Goal: Task Accomplishment & Management: Complete application form

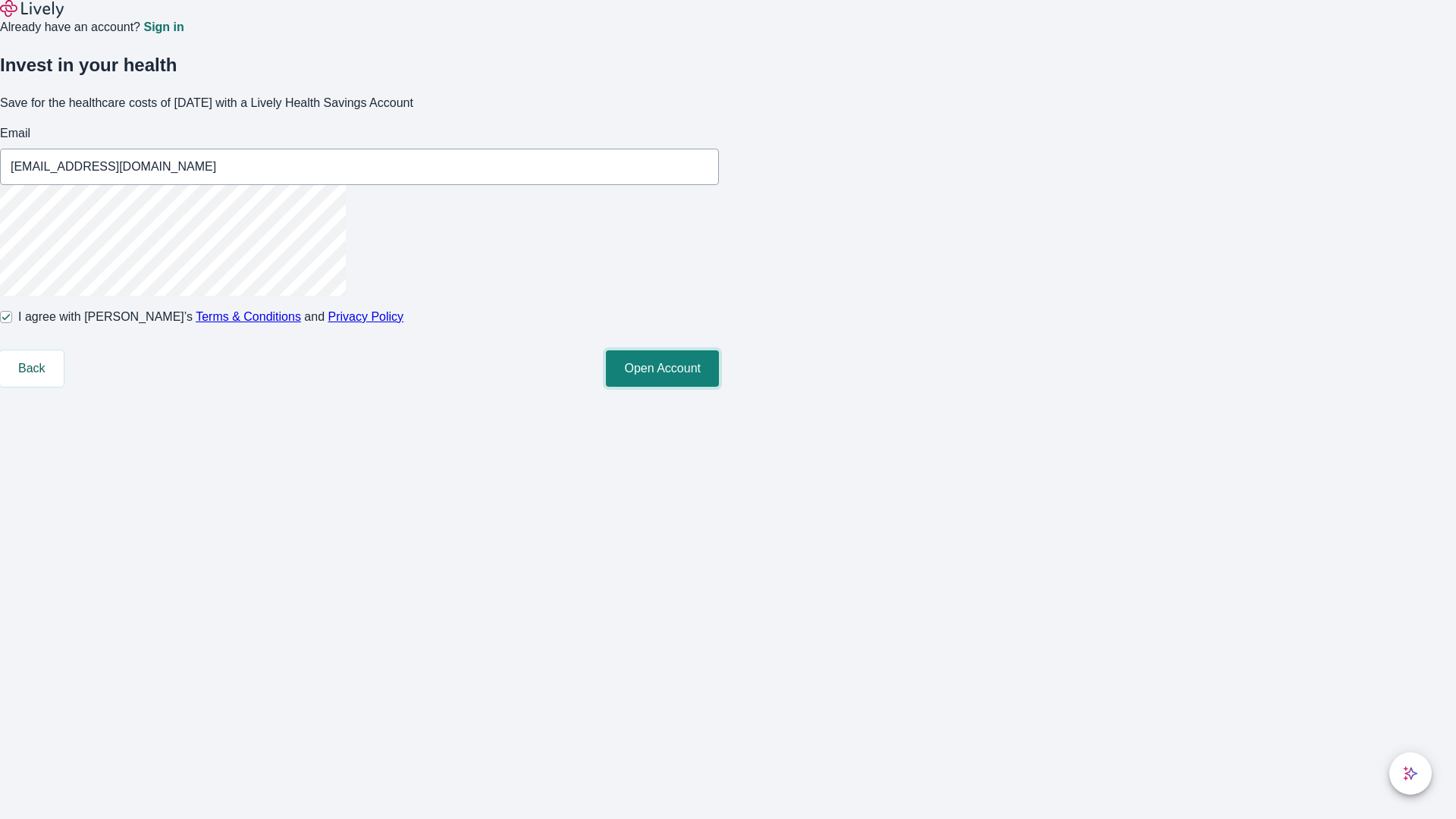
click at [718, 387] on button "Open Account" at bounding box center [662, 369] width 113 height 36
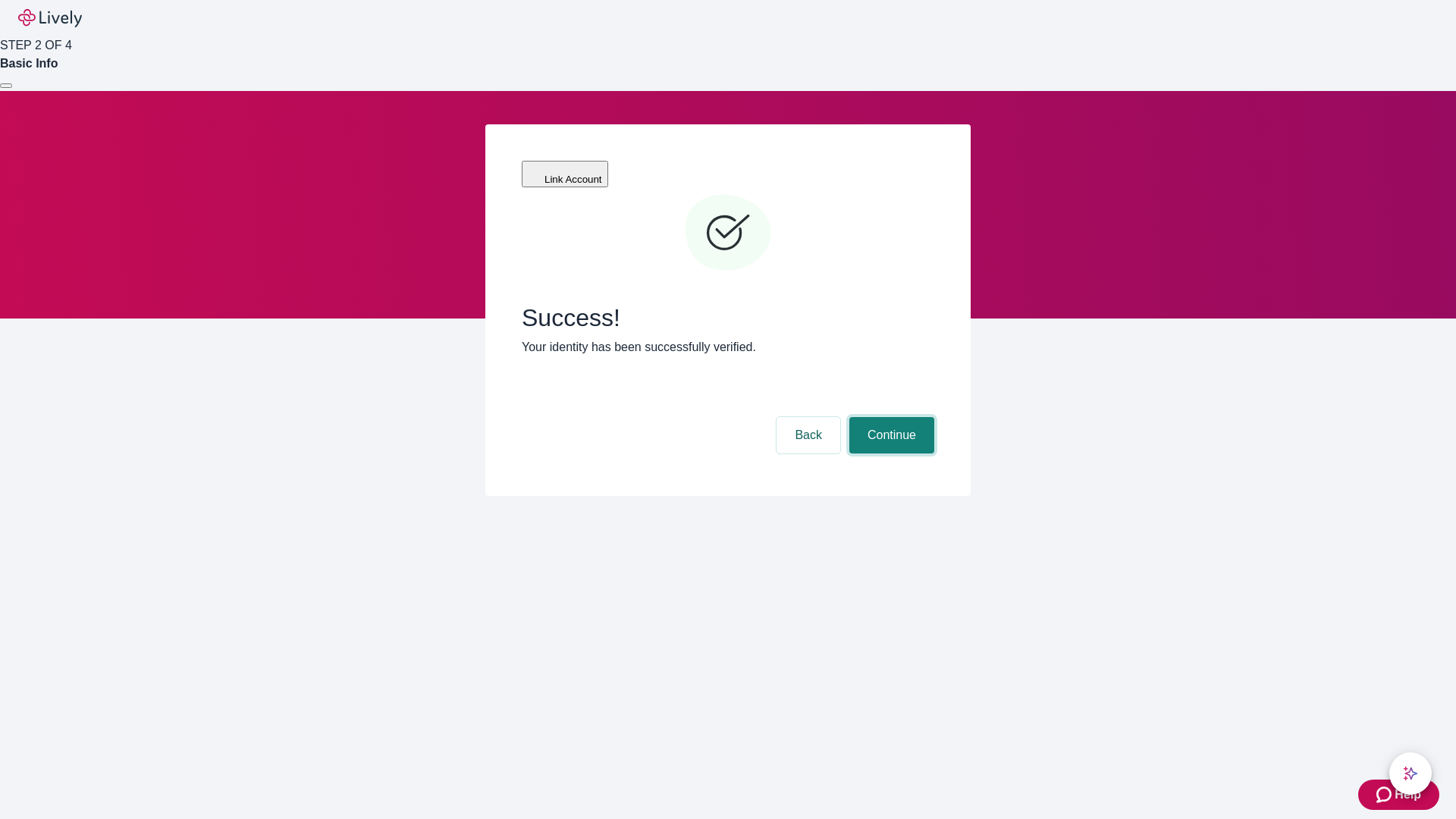
click at [889, 417] on button "Continue" at bounding box center [892, 435] width 85 height 36
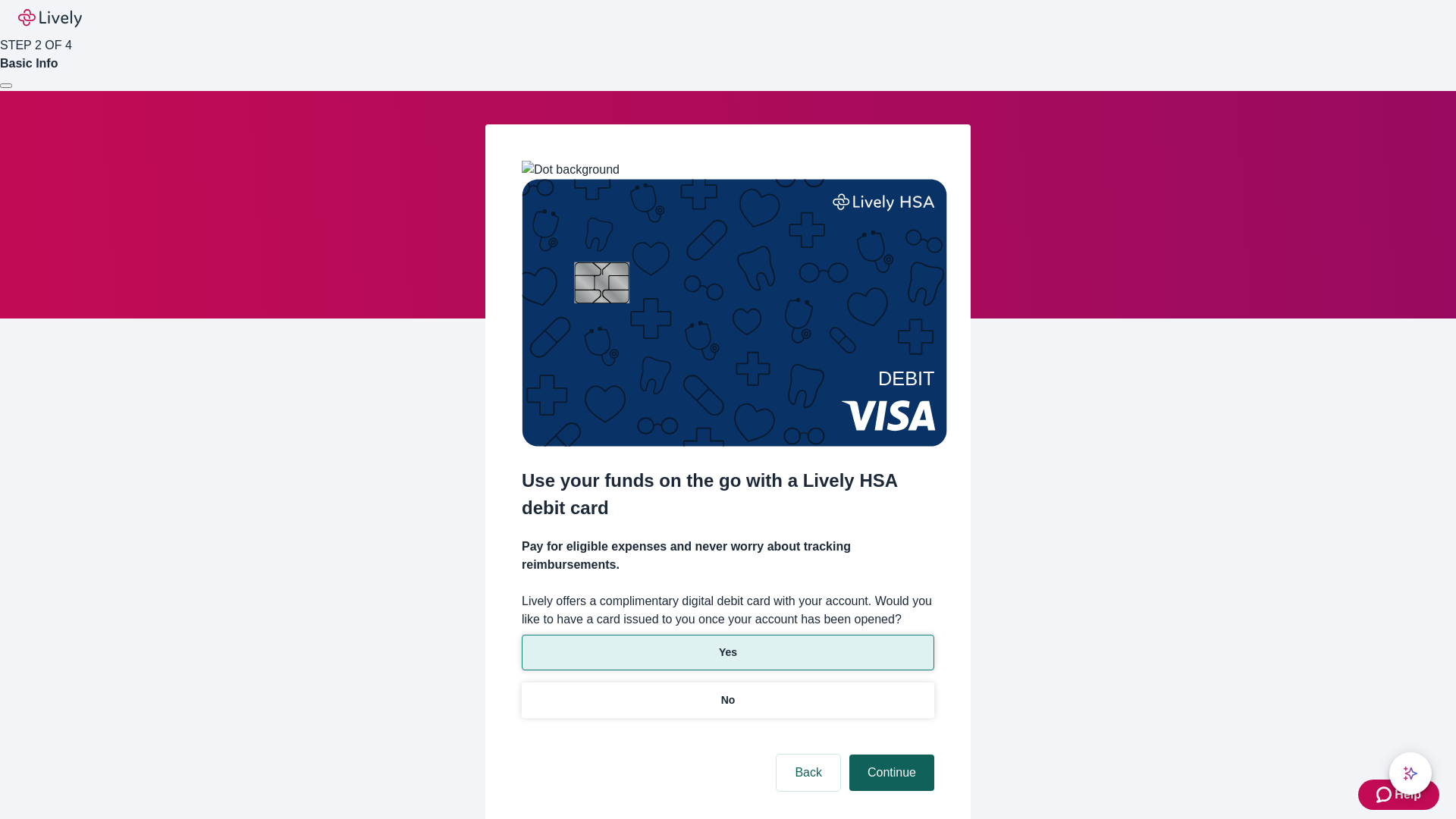
click at [727, 692] on p "No" at bounding box center [728, 700] width 14 height 16
click at [889, 754] on button "Continue" at bounding box center [892, 773] width 85 height 36
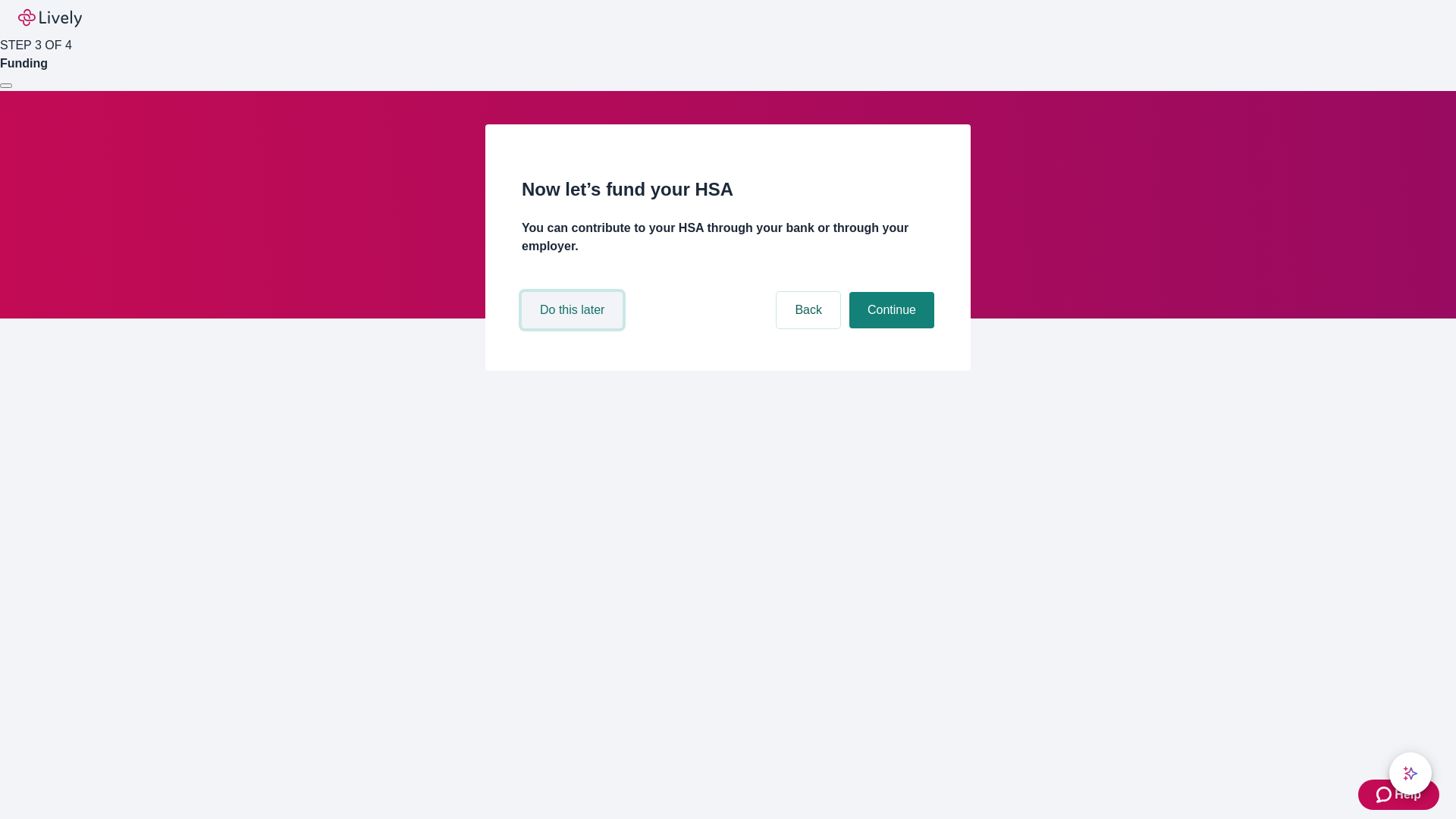
click at [574, 328] on button "Do this later" at bounding box center [572, 310] width 101 height 36
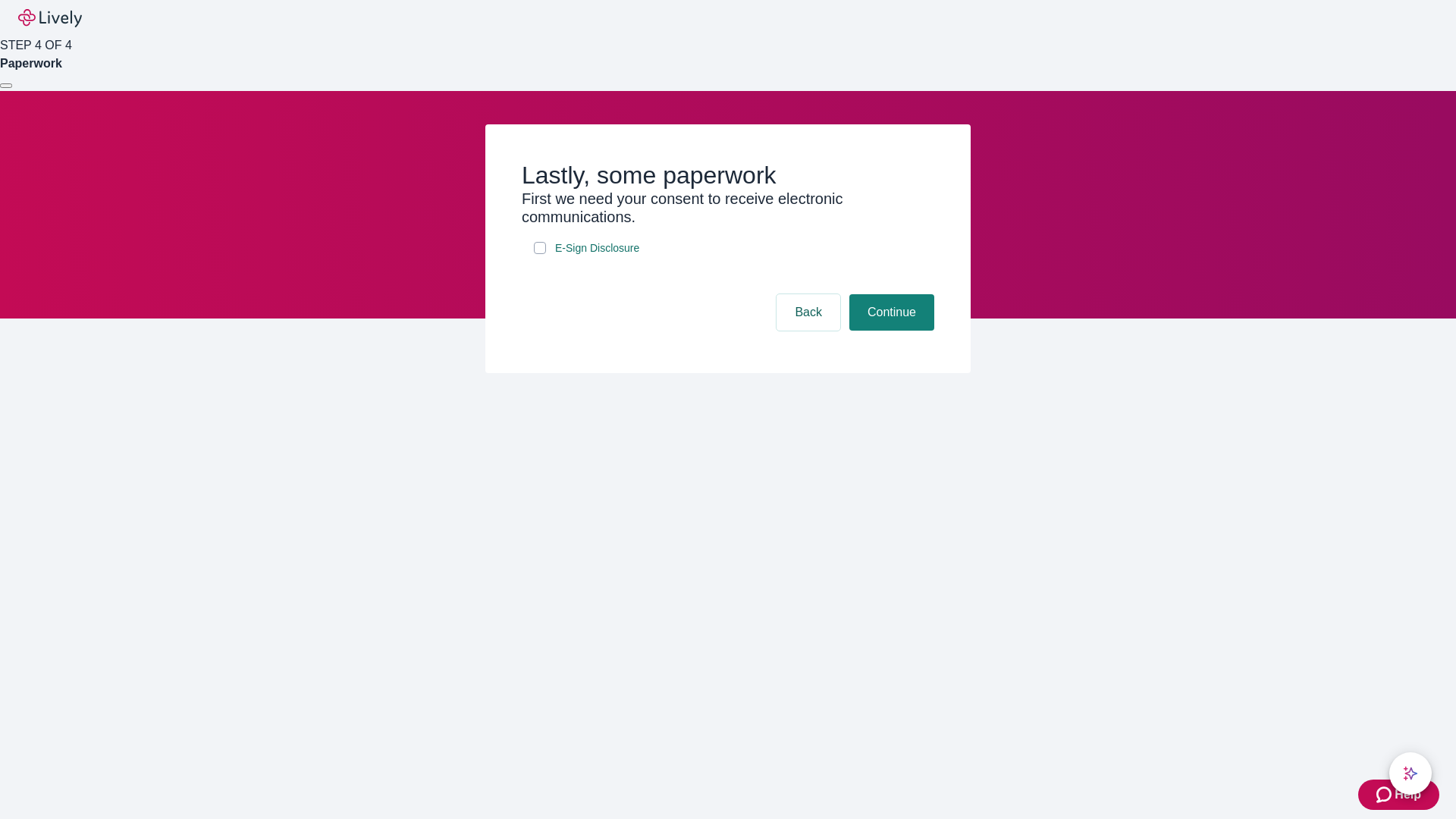
click at [539, 254] on input "E-Sign Disclosure" at bounding box center [539, 248] width 12 height 12
checkbox input "true"
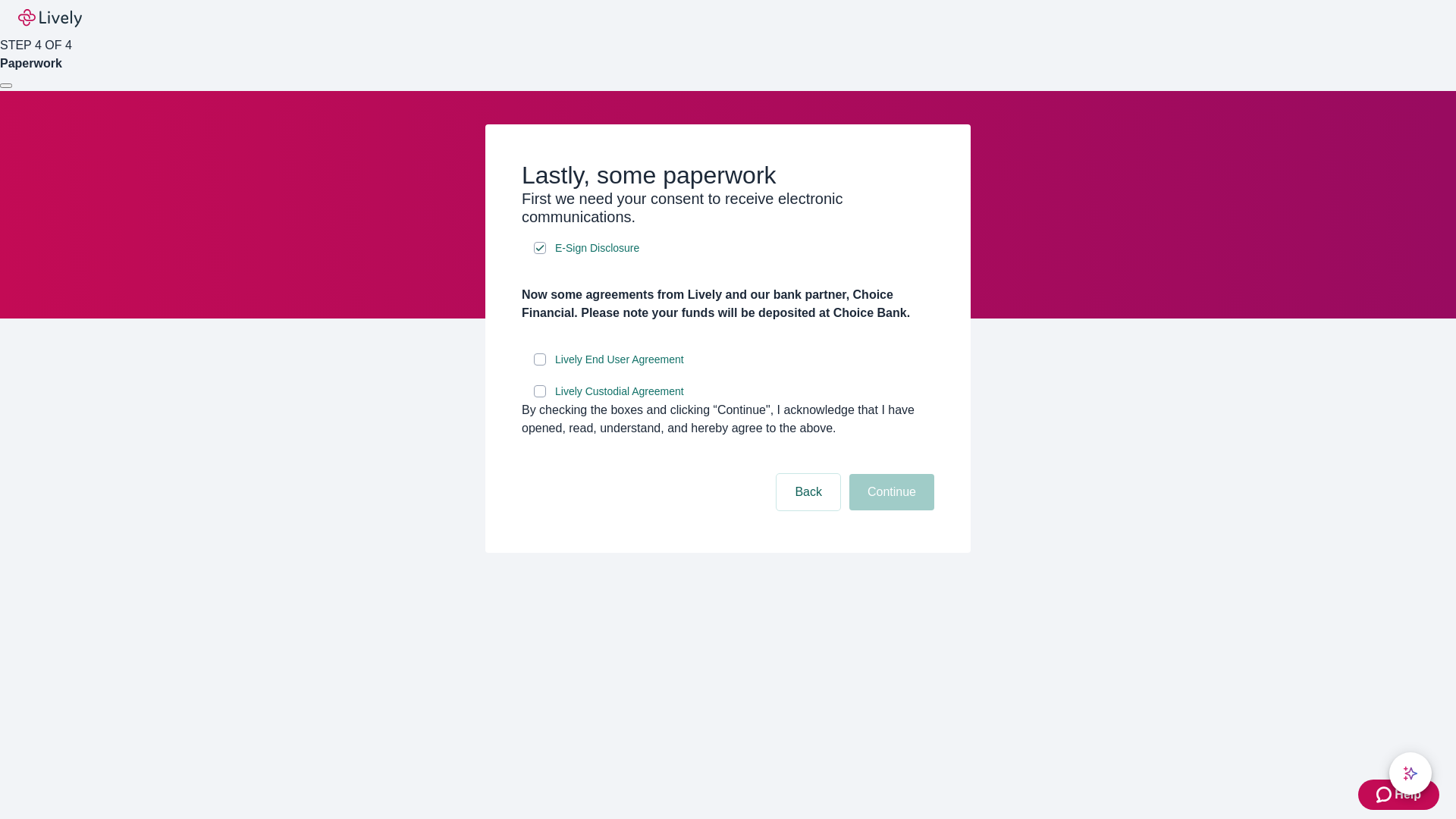
click at [539, 366] on input "Lively End User Agreement" at bounding box center [539, 359] width 12 height 12
checkbox input "true"
click at [539, 397] on input "Lively Custodial Agreement" at bounding box center [539, 391] width 12 height 12
checkbox input "true"
click at [889, 511] on button "Continue" at bounding box center [892, 492] width 85 height 36
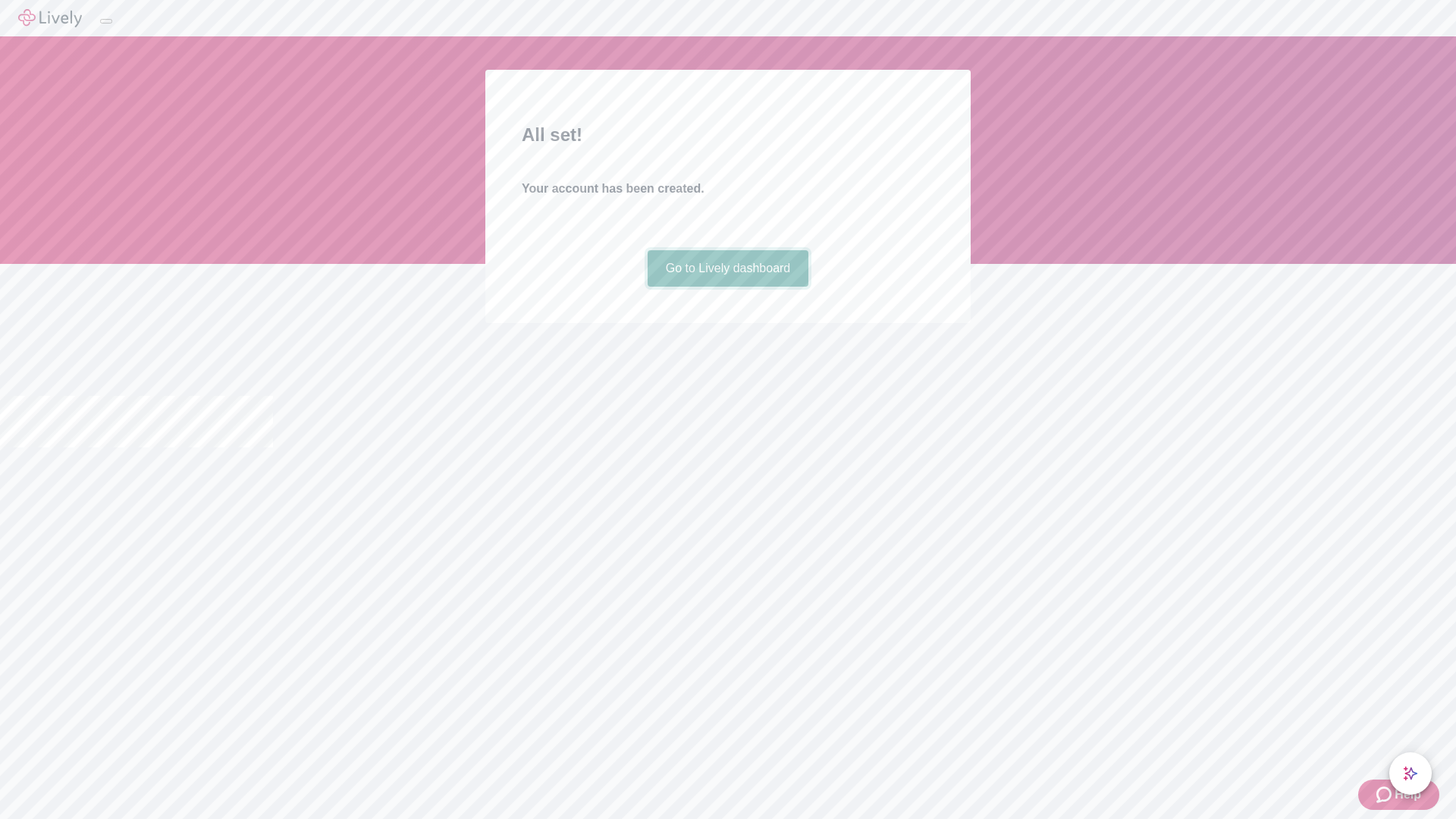
click at [727, 287] on link "Go to Lively dashboard" at bounding box center [728, 269] width 162 height 36
